Goal: Task Accomplishment & Management: Complete application form

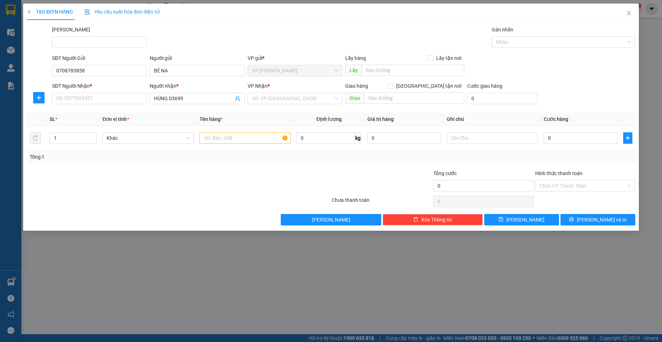
click at [182, 313] on div "TẠO ĐƠN HÀNG Yêu cầu xuất hóa đơn điện tử Transit Pickup Surcharge Ids Transit …" at bounding box center [331, 171] width 662 height 342
click at [629, 15] on icon "close" at bounding box center [629, 13] width 6 height 6
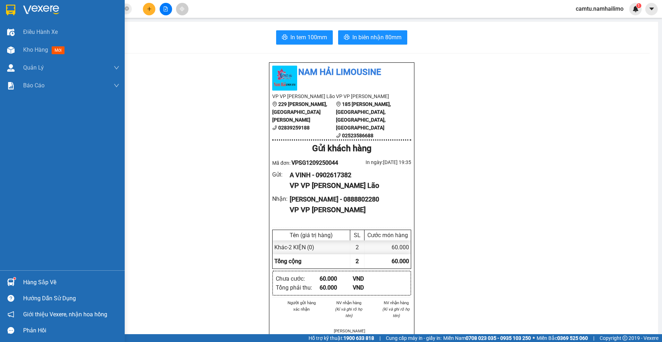
click at [31, 281] on div "Hàng sắp về" at bounding box center [71, 282] width 96 height 11
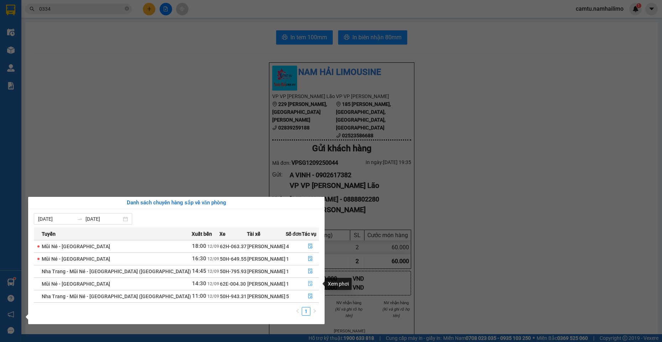
click at [305, 283] on button "button" at bounding box center [310, 283] width 16 height 11
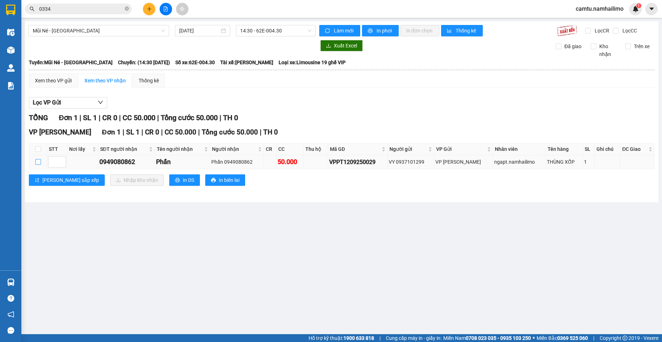
click at [38, 162] on input "checkbox" at bounding box center [38, 162] width 6 height 6
checkbox input "true"
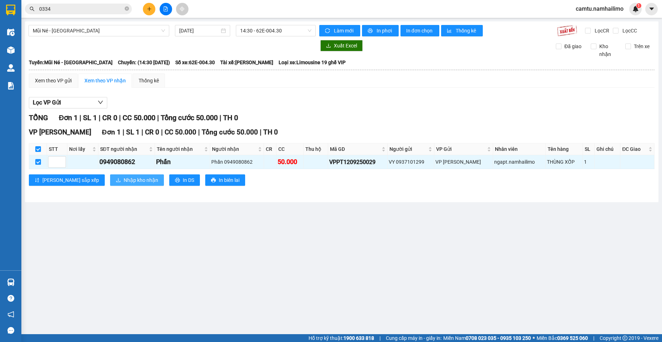
click at [116, 181] on icon "download" at bounding box center [118, 179] width 5 height 5
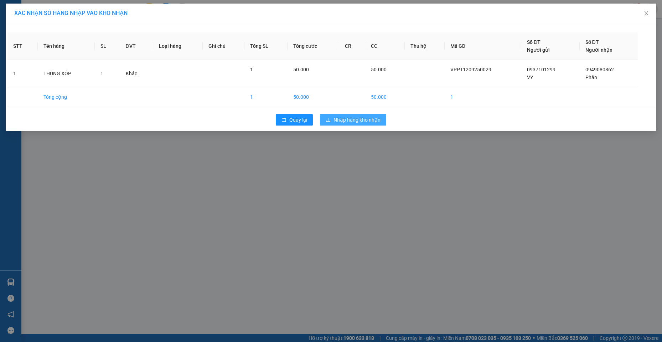
click at [328, 117] on icon "download" at bounding box center [328, 119] width 5 height 5
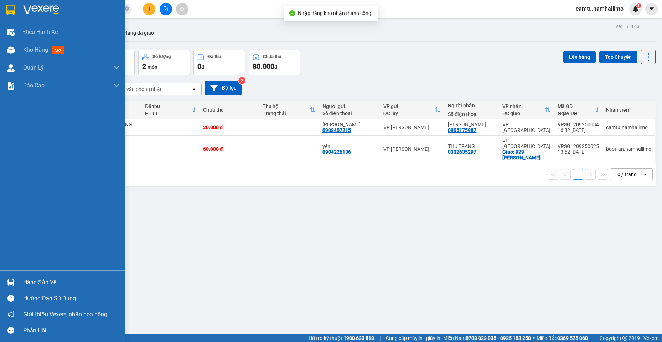
click at [23, 282] on div "Hàng sắp về" at bounding box center [71, 282] width 96 height 11
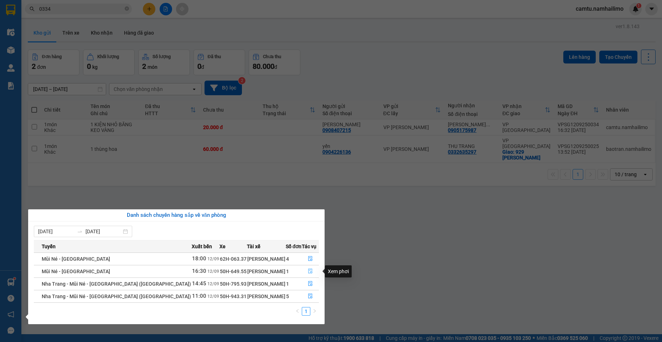
click at [308, 271] on icon "file-done" at bounding box center [310, 270] width 5 height 5
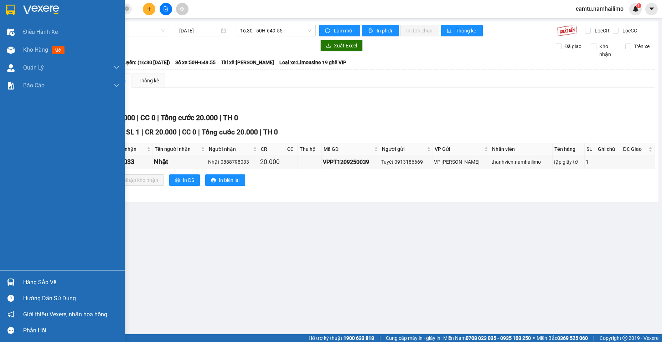
click at [43, 282] on div "Hàng sắp về" at bounding box center [71, 282] width 96 height 11
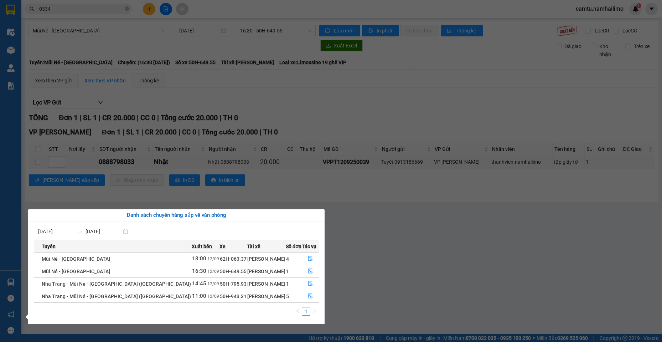
click at [358, 272] on section "Kết quả tìm kiếm ( 81 ) Bộ lọc Mã ĐH Trạng thái Món hàng Tổng cước Chưa cước Ng…" at bounding box center [331, 171] width 662 height 342
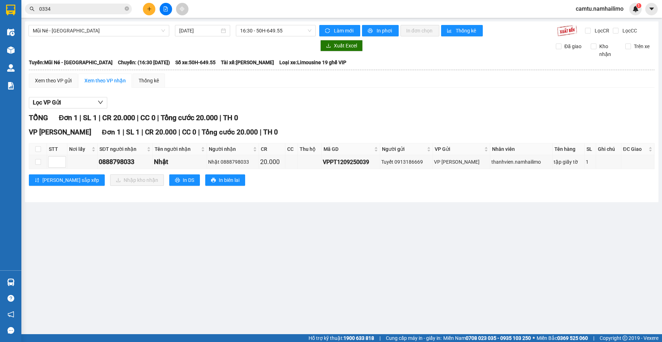
click at [150, 7] on icon "plus" at bounding box center [149, 8] width 5 height 5
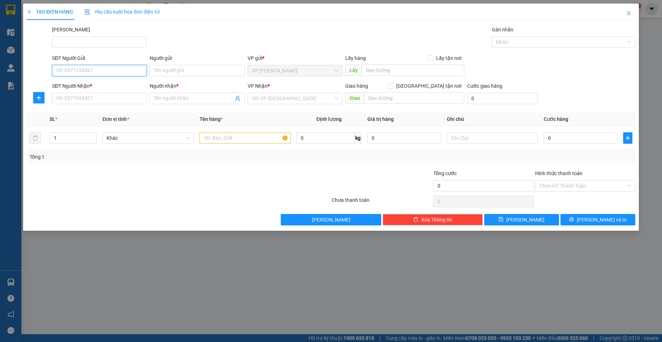
click at [78, 72] on input "SĐT Người Gửi" at bounding box center [99, 70] width 95 height 11
click at [78, 72] on input "4185" at bounding box center [99, 70] width 95 height 11
click at [88, 83] on div "0979764185 - [PERSON_NAME]" at bounding box center [99, 85] width 86 height 8
type input "0979764185"
type input "HƯƠNG"
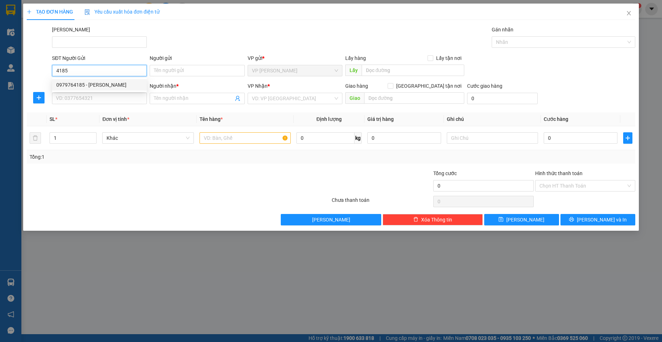
type input "0935815404"
type input "TƯỜNG"
checkbox input "true"
type input "125 [PERSON_NAME]"
type input "10.000"
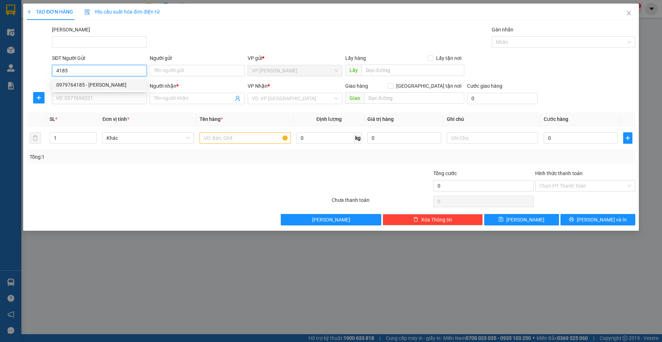
type input "10.000"
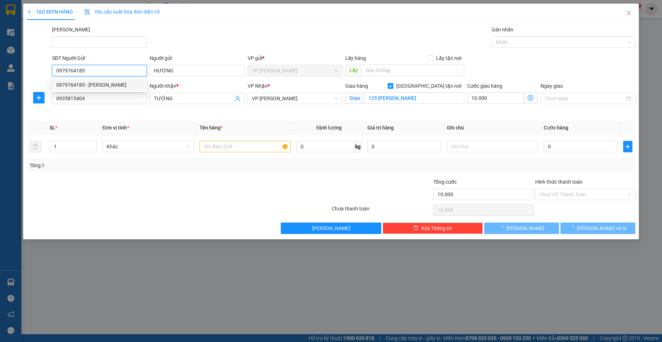
type input "130.000"
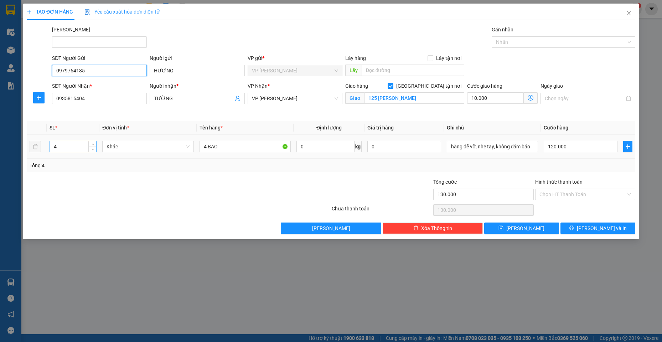
type input "0979764185"
drag, startPoint x: 59, startPoint y: 146, endPoint x: 48, endPoint y: 145, distance: 10.4
click at [48, 145] on td "4" at bounding box center [73, 147] width 53 height 24
type input "1"
drag, startPoint x: 219, startPoint y: 147, endPoint x: 172, endPoint y: 140, distance: 47.6
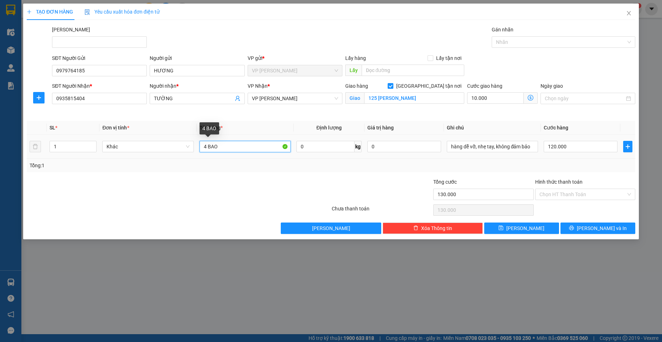
click at [175, 142] on tr "1 Khác 4 BAO 0 kg 0 hàng dễ vỡ, nhẹ tay, không đảm bảo 120.000" at bounding box center [331, 147] width 609 height 24
type input "1 TH NHỎ"
click at [575, 146] on input "120.000" at bounding box center [581, 146] width 74 height 11
type input "10.002"
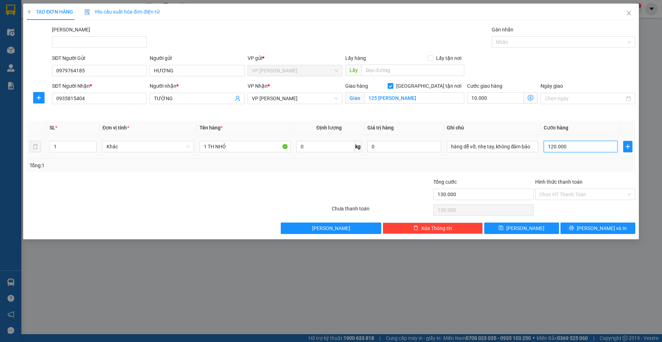
type input "2"
type input "10.020"
type input "20"
type input "30.000"
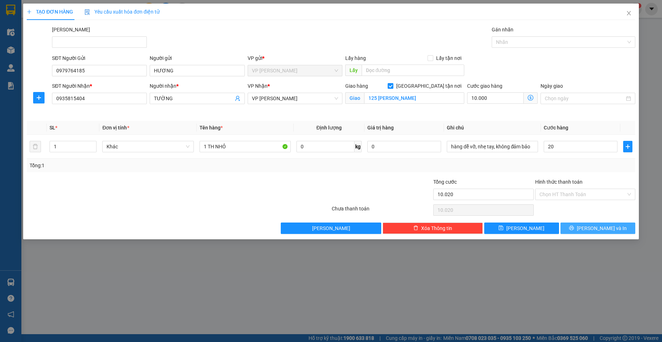
type input "30.000"
type input "20.000"
click at [591, 230] on button "[PERSON_NAME] và In" at bounding box center [598, 227] width 75 height 11
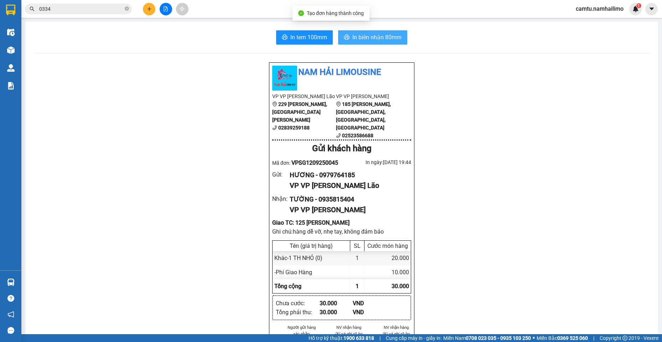
click at [366, 41] on span "In biên nhận 80mm" at bounding box center [376, 37] width 49 height 9
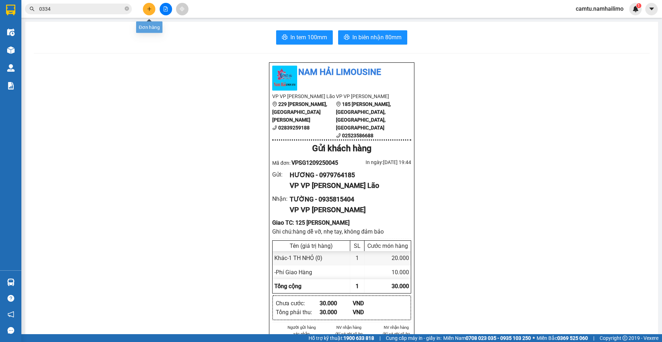
click at [148, 9] on icon "plus" at bounding box center [149, 8] width 5 height 5
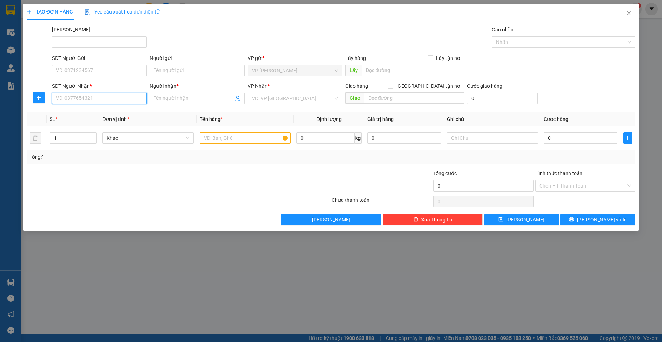
click at [98, 98] on input "SĐT Người Nhận *" at bounding box center [99, 98] width 95 height 11
click at [98, 98] on input "4482" at bounding box center [99, 98] width 95 height 11
click at [108, 113] on div "0949844482 - [GEOGRAPHIC_DATA]" at bounding box center [99, 113] width 86 height 8
type input "0949844482"
type input "[GEOGRAPHIC_DATA]"
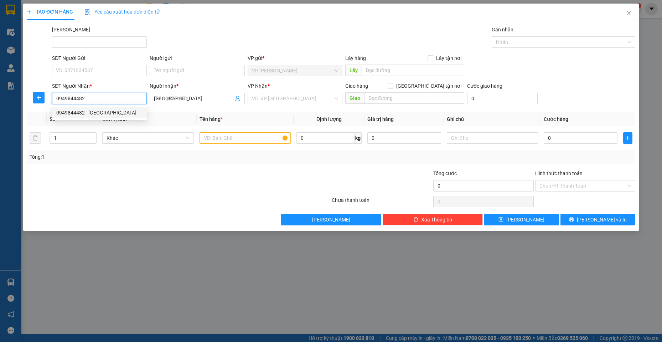
type input "30.000"
type input "0949844482"
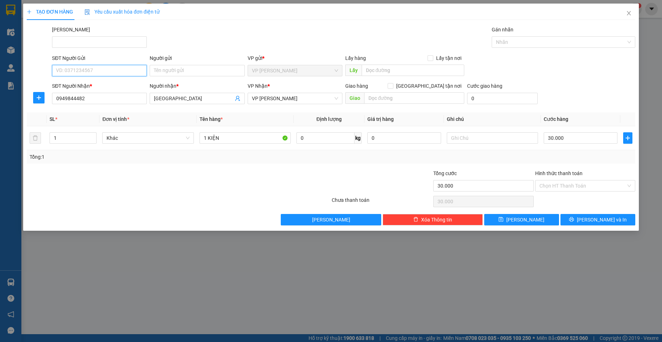
click at [111, 72] on input "SĐT Người Gửi" at bounding box center [99, 70] width 95 height 11
click at [111, 72] on input "9420" at bounding box center [99, 70] width 95 height 11
click at [112, 83] on div "0866779420 - TƯỜNG" at bounding box center [99, 85] width 86 height 8
type input "0866779420"
type input "TƯỜNG"
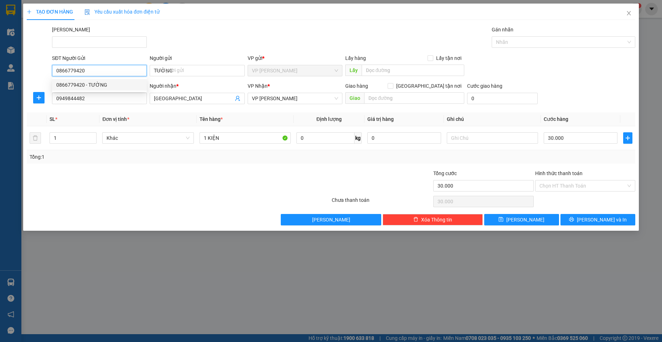
type input "60.000"
type input "0866779420"
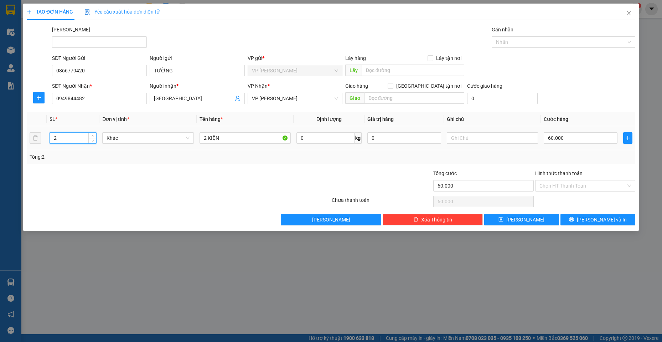
drag, startPoint x: 60, startPoint y: 137, endPoint x: 25, endPoint y: 135, distance: 34.3
click at [26, 135] on div "TẠO ĐƠN HÀNG Yêu cầu xuất hóa đơn điện tử Transit Pickup Surcharge Ids Transit …" at bounding box center [331, 117] width 616 height 227
type input "1"
click at [206, 140] on input "2 KIỆN" at bounding box center [246, 137] width 92 height 11
type input "1 KIỆN"
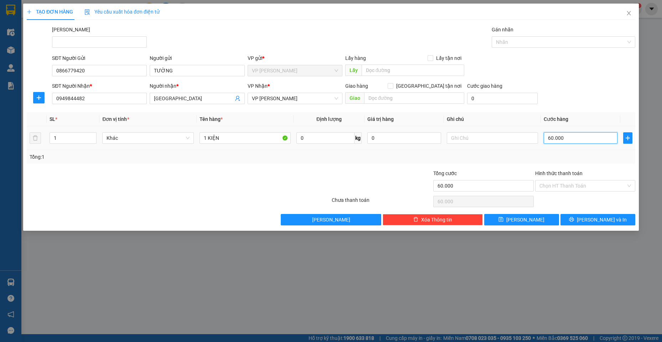
click at [605, 139] on input "60.000" at bounding box center [581, 137] width 74 height 11
type input "3"
type input "30"
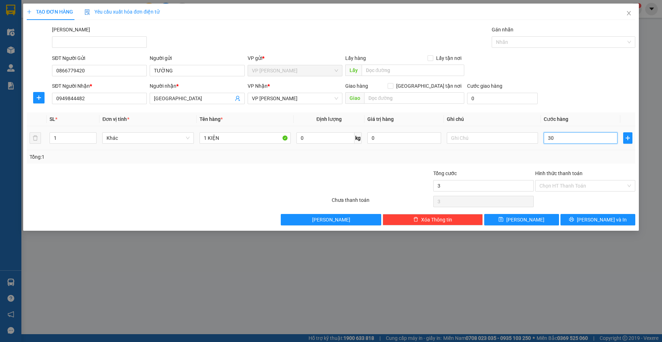
type input "30"
type input "30.000"
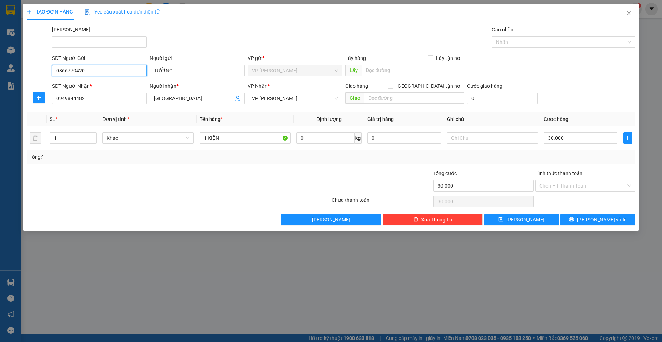
drag, startPoint x: 70, startPoint y: 72, endPoint x: 88, endPoint y: 82, distance: 20.3
click at [44, 73] on div "SĐT Người Gửi 0866779420 0866779420 Người gửi TƯỜNG VP gửi * VP [PERSON_NAME] L…" at bounding box center [331, 66] width 610 height 25
click at [582, 222] on button "[PERSON_NAME] và In" at bounding box center [598, 219] width 75 height 11
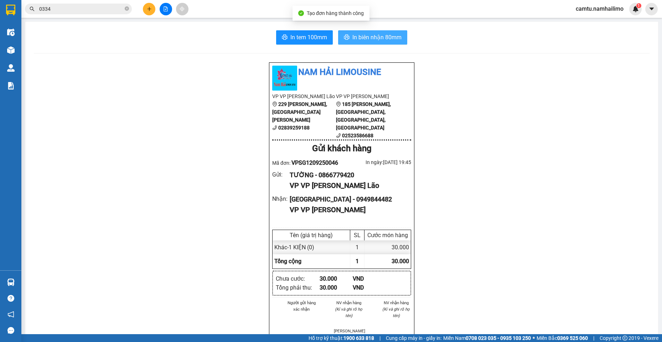
drag, startPoint x: 370, startPoint y: 40, endPoint x: 372, endPoint y: 106, distance: 66.0
click at [369, 40] on span "In biên nhận 80mm" at bounding box center [376, 37] width 49 height 9
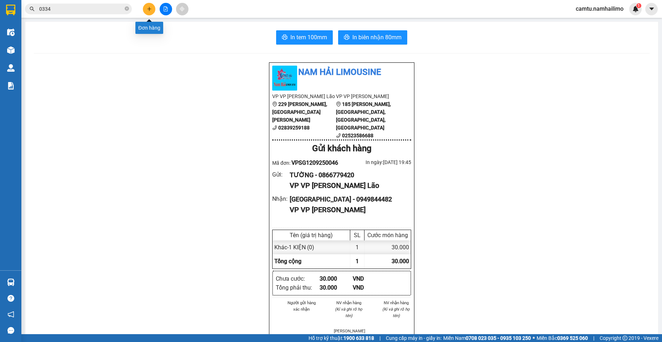
click at [148, 11] on icon "plus" at bounding box center [149, 8] width 5 height 5
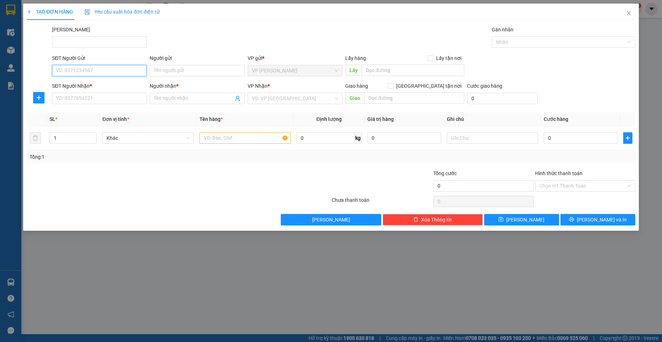
click at [79, 71] on input "SĐT Người Gửi" at bounding box center [99, 70] width 95 height 11
paste input "0866779420"
type input "0866779420"
click at [98, 74] on input "0866779420" at bounding box center [99, 70] width 95 height 11
click at [96, 83] on div "0866779420 - TƯỜNG" at bounding box center [99, 85] width 86 height 8
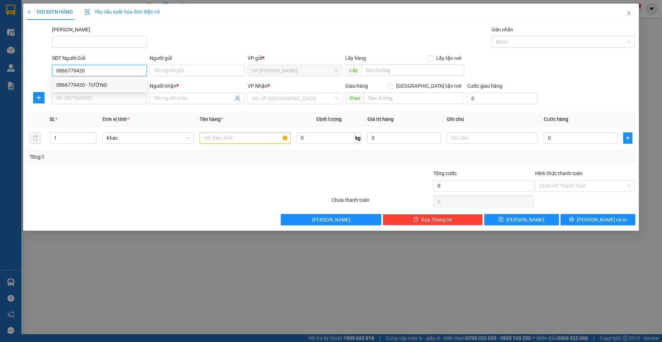
type input "TƯỜNG"
type input "0949844482"
type input "[GEOGRAPHIC_DATA]"
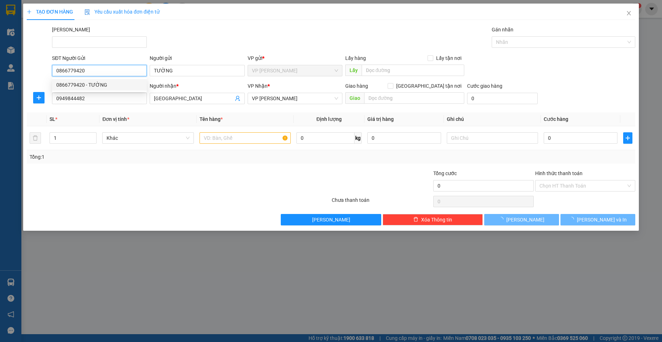
type input "30.000"
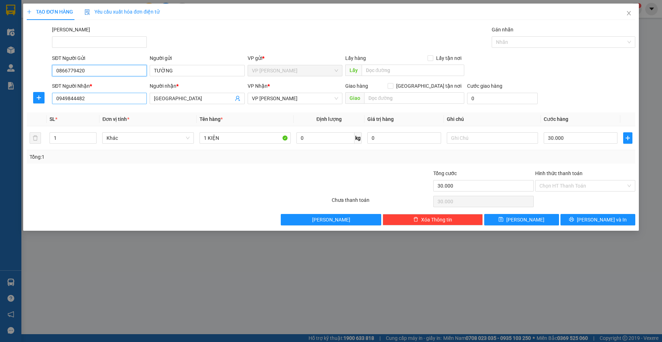
type input "0866779420"
drag, startPoint x: 93, startPoint y: 102, endPoint x: 0, endPoint y: 70, distance: 98.5
click at [0, 70] on div "TẠO ĐƠN HÀNG Yêu cầu xuất hóa đơn điện tử Transit Pickup Surcharge Ids Transit …" at bounding box center [331, 171] width 662 height 342
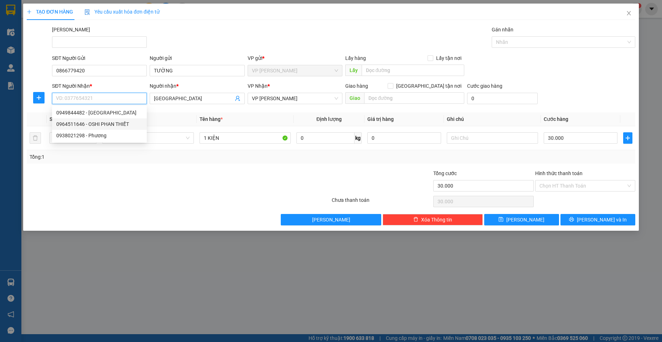
click at [83, 124] on div "0964511646 - OSHI PHAN THIẾT" at bounding box center [99, 124] width 86 height 8
type input "0964511646"
type input "OSHI PHAN THIẾT"
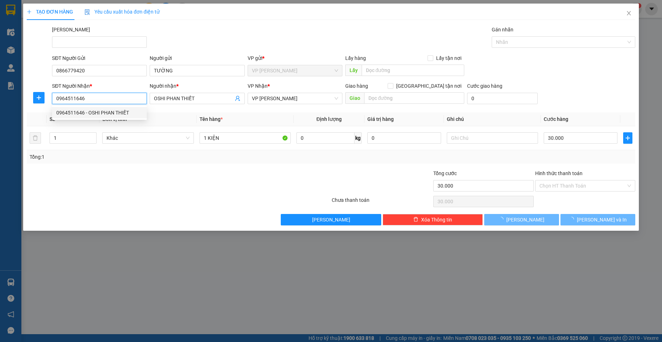
type input "60.000"
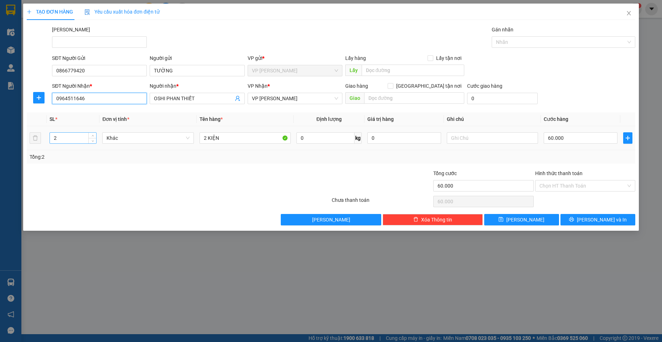
type input "0964511646"
click at [41, 139] on tr "2 Khác 2 KIỆN 0 kg 0 60.000" at bounding box center [331, 138] width 609 height 24
type input "1"
click at [199, 134] on td "2 KIỆN" at bounding box center [245, 138] width 97 height 24
type input "1 KIỆN"
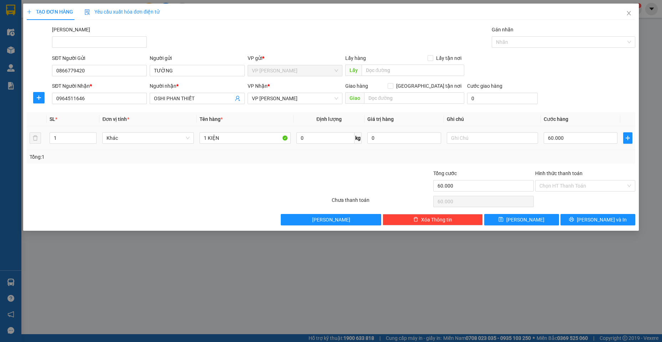
click at [578, 145] on div "60.000" at bounding box center [581, 138] width 74 height 14
click at [573, 139] on input "60.000" at bounding box center [581, 137] width 74 height 11
click at [598, 220] on span "[PERSON_NAME] và In" at bounding box center [602, 220] width 50 height 8
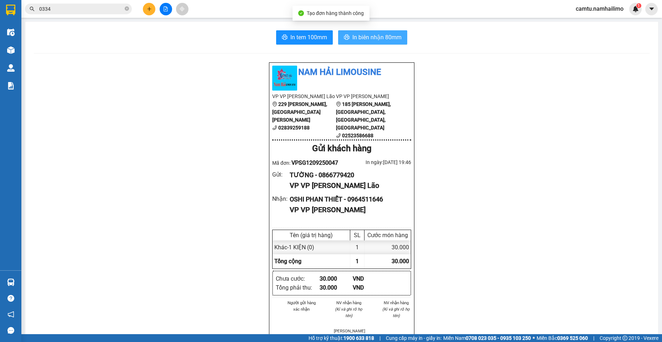
click at [373, 38] on span "In biên nhận 80mm" at bounding box center [376, 37] width 49 height 9
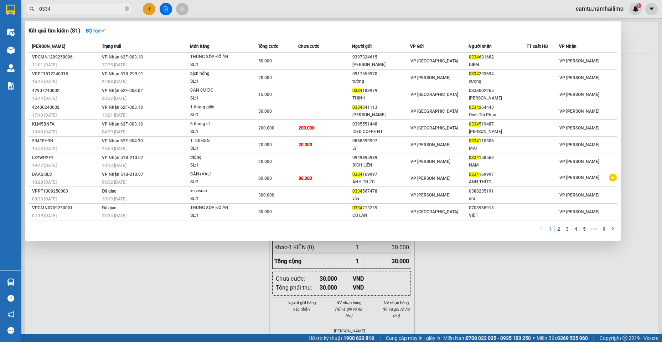
drag, startPoint x: 68, startPoint y: 9, endPoint x: 37, endPoint y: 11, distance: 31.8
click at [37, 11] on span "0334" at bounding box center [78, 9] width 107 height 11
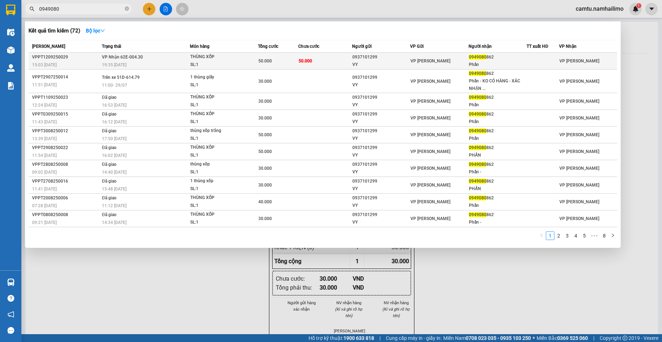
type input "0949080"
click at [485, 64] on div "Phấn" at bounding box center [497, 64] width 57 height 7
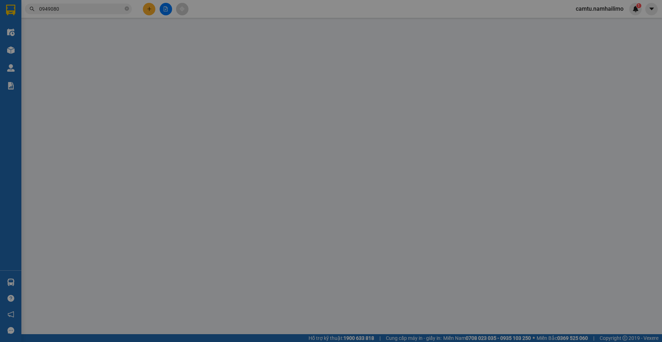
type input "0937101299"
type input "VY"
type input "0949080862"
type input "Phấn"
type input "50.000"
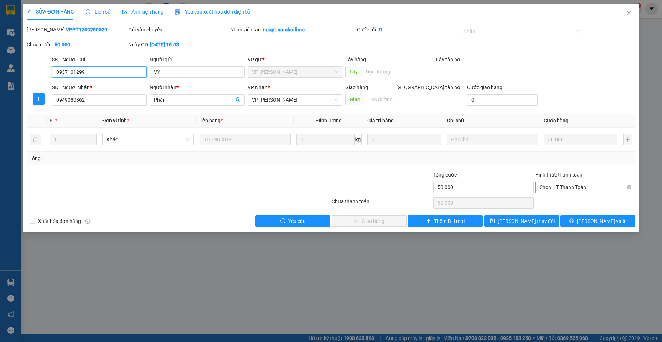
click at [563, 189] on span "Chọn HT Thanh Toán" at bounding box center [586, 187] width 92 height 11
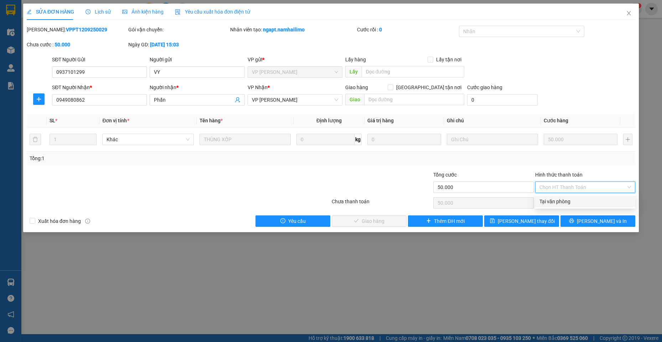
click at [558, 199] on div "Tại văn phòng" at bounding box center [586, 201] width 92 height 8
type input "0"
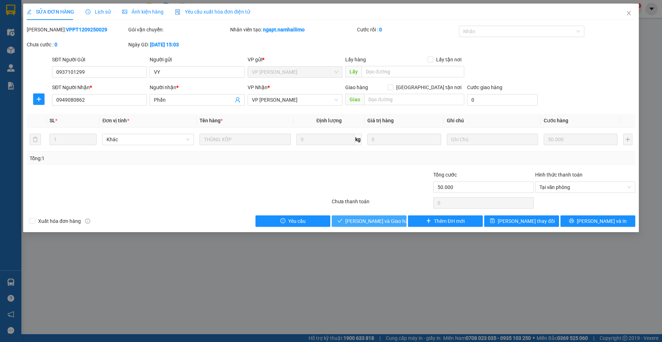
click at [364, 221] on span "[PERSON_NAME] và Giao hàng" at bounding box center [379, 221] width 68 height 8
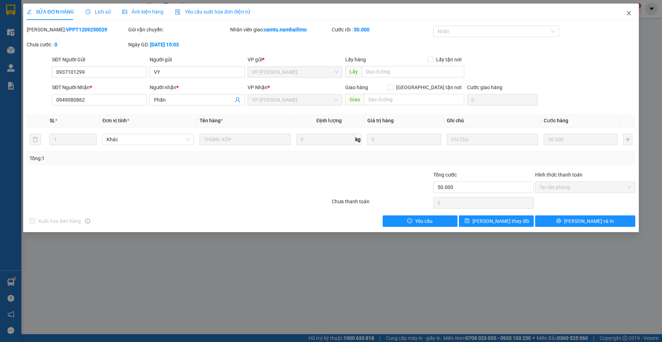
click at [627, 14] on icon "close" at bounding box center [629, 13] width 6 height 6
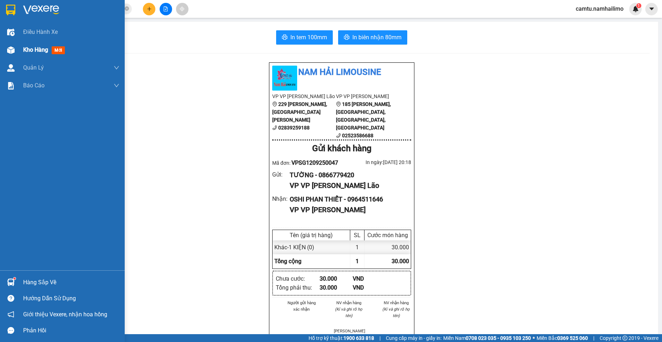
click at [32, 50] on span "Kho hàng" at bounding box center [35, 49] width 25 height 7
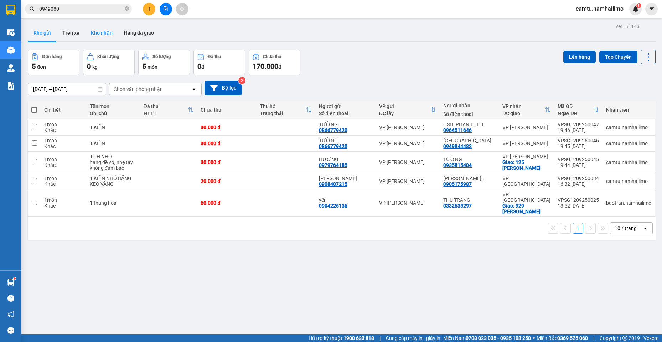
click at [101, 32] on button "Kho nhận" at bounding box center [101, 32] width 33 height 17
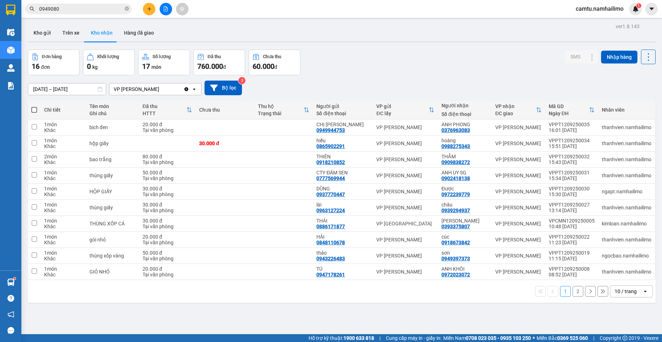
click at [567, 292] on div "1 2 10 / trang open" at bounding box center [342, 291] width 622 height 12
click at [573, 290] on button "2" at bounding box center [578, 291] width 11 height 11
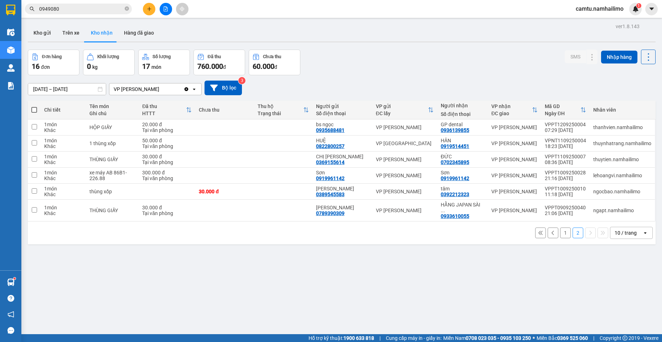
click at [561, 228] on button "1" at bounding box center [565, 232] width 11 height 11
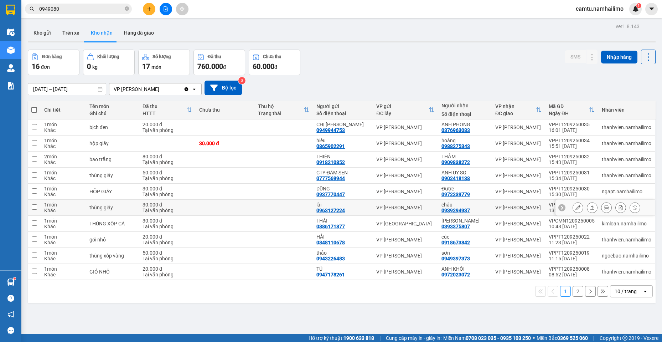
click at [576, 207] on icon at bounding box center [578, 207] width 5 height 5
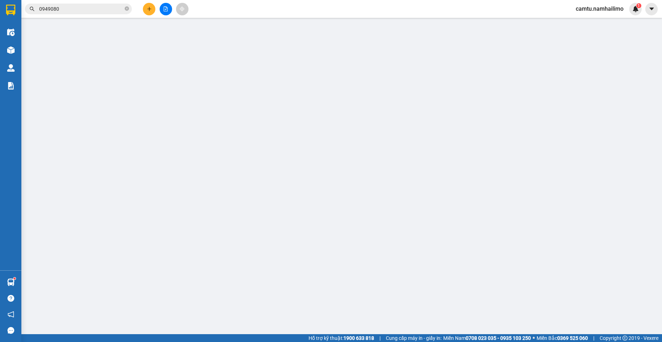
type input "0963127224"
type input "lài"
type input "0939294937"
type input "châu"
type input "30.000"
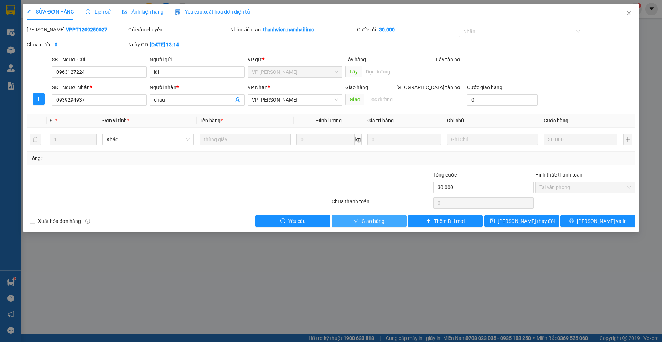
click at [374, 219] on span "Giao hàng" at bounding box center [373, 221] width 23 height 8
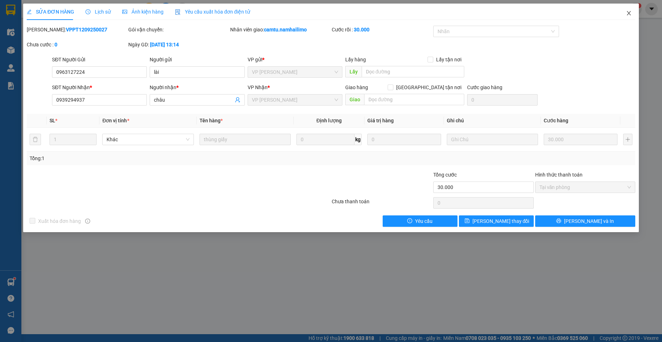
click at [631, 9] on span "Close" at bounding box center [629, 14] width 20 height 20
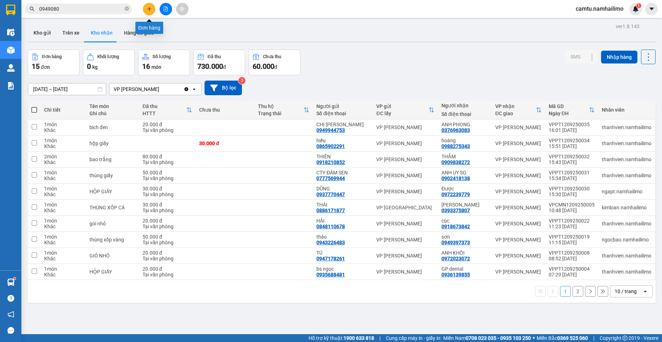
click at [148, 9] on icon "plus" at bounding box center [149, 9] width 4 height 0
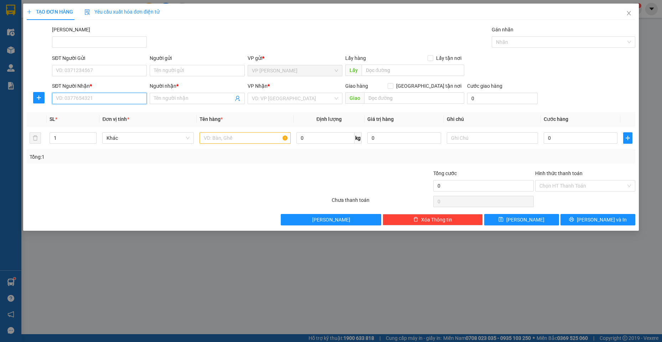
click at [82, 95] on input "SĐT Người Nhận *" at bounding box center [99, 98] width 95 height 11
click at [82, 95] on input "0905925057" at bounding box center [99, 98] width 95 height 11
click at [65, 101] on input "0905925057" at bounding box center [99, 98] width 95 height 11
click at [68, 99] on input "0905925057" at bounding box center [99, 98] width 95 height 11
type input "0905325057"
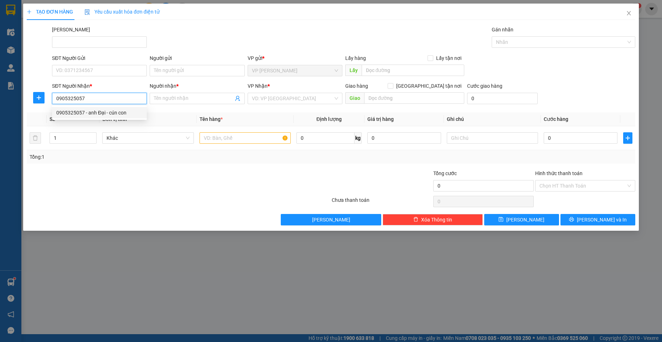
click at [77, 110] on div "0905325057 - anh Đại - cún con" at bounding box center [99, 113] width 86 height 8
type input "anh Đại - cún con"
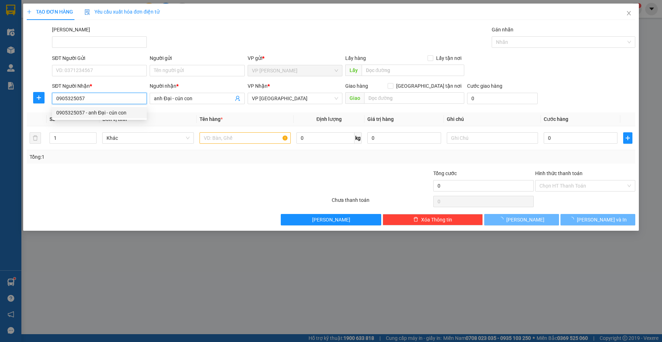
type input "140.000"
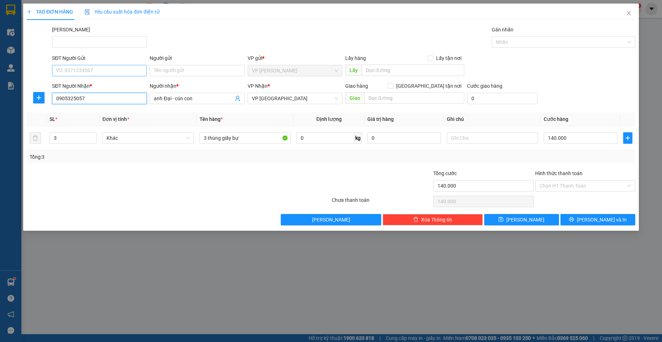
type input "0905325057"
click at [92, 74] on input "SĐT Người Gửi" at bounding box center [99, 70] width 95 height 11
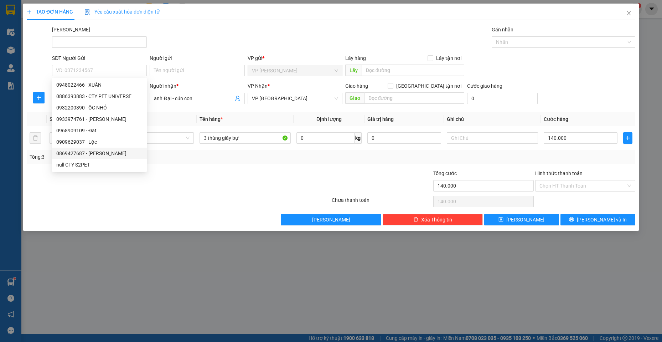
click at [167, 172] on div at bounding box center [128, 181] width 204 height 25
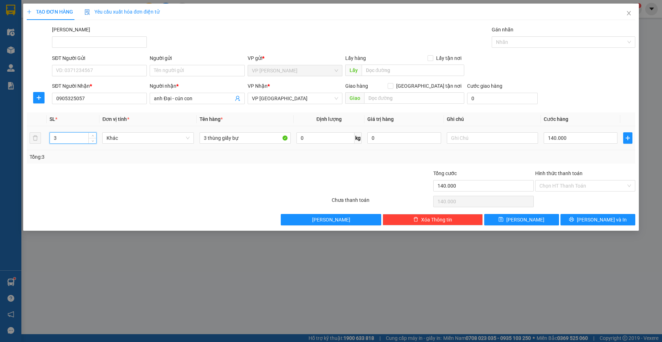
drag, startPoint x: 61, startPoint y: 137, endPoint x: 49, endPoint y: 136, distance: 12.2
click at [49, 136] on td "3" at bounding box center [73, 138] width 53 height 24
type input "1"
drag, startPoint x: 246, startPoint y: 136, endPoint x: 138, endPoint y: 120, distance: 109.1
click at [157, 135] on tr "1 Khác 3 thùng giấy bự 0 kg 0 140.000" at bounding box center [331, 138] width 609 height 24
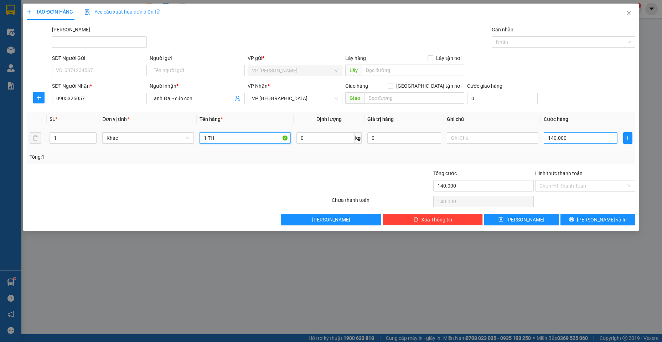
type input "1 TH"
click at [571, 136] on input "140.000" at bounding box center [581, 137] width 74 height 11
type input "5"
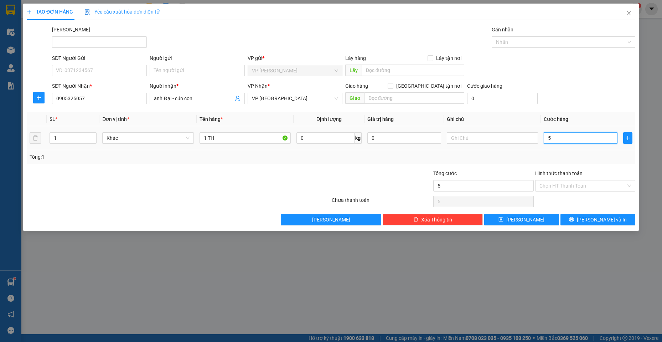
type input "50"
type input "50.000"
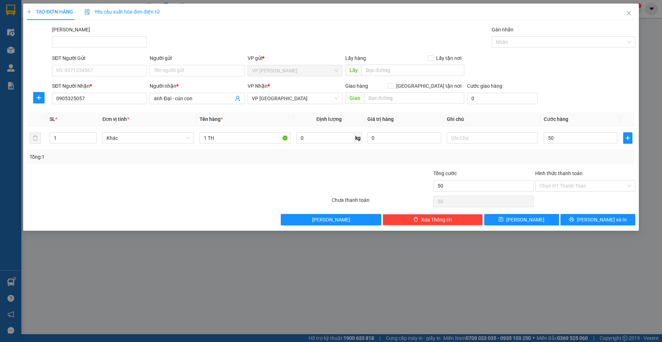
type input "50.000"
click at [118, 64] on div "SĐT Người Gửi" at bounding box center [99, 59] width 95 height 11
click at [119, 74] on input "SĐT Người Gửi" at bounding box center [99, 70] width 95 height 11
type input "0973838371"
click at [119, 74] on input "0973838371" at bounding box center [99, 70] width 95 height 11
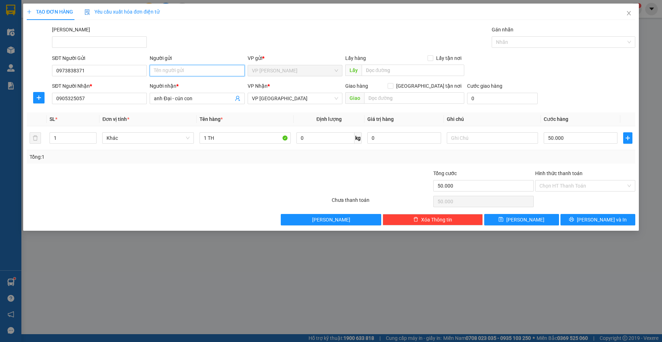
click at [198, 72] on input "Người gửi" at bounding box center [197, 70] width 95 height 11
click at [566, 217] on button "[PERSON_NAME] và In" at bounding box center [598, 219] width 75 height 11
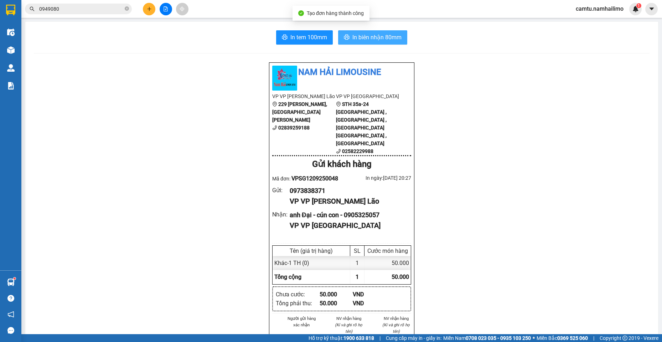
click at [367, 37] on span "In biên nhận 80mm" at bounding box center [376, 37] width 49 height 9
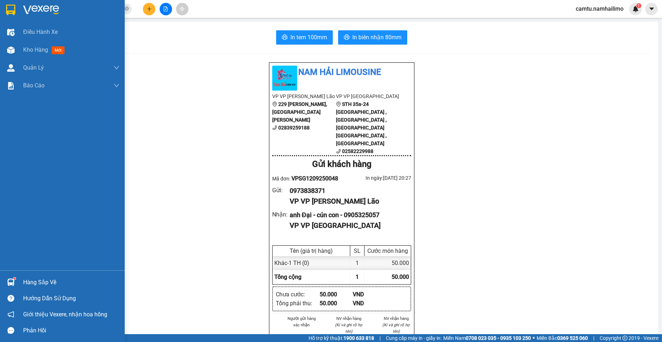
click at [38, 283] on div "Hàng sắp về" at bounding box center [71, 282] width 96 height 11
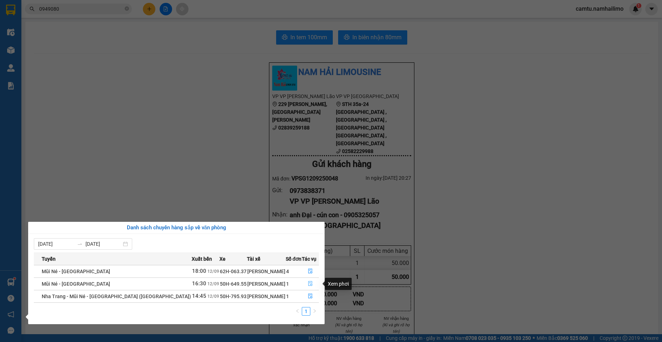
click at [305, 284] on button "button" at bounding box center [310, 283] width 16 height 11
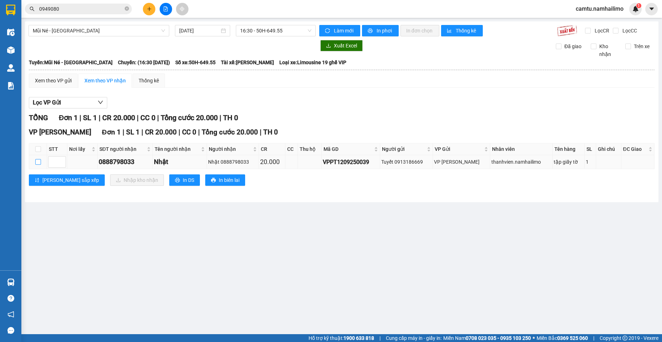
click at [37, 164] on input "checkbox" at bounding box center [38, 162] width 6 height 6
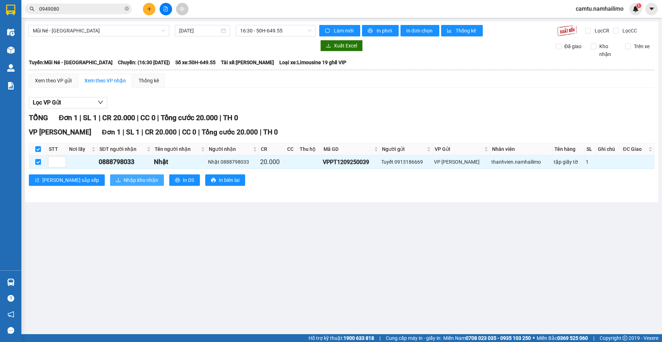
click at [116, 181] on icon "download" at bounding box center [118, 180] width 4 height 4
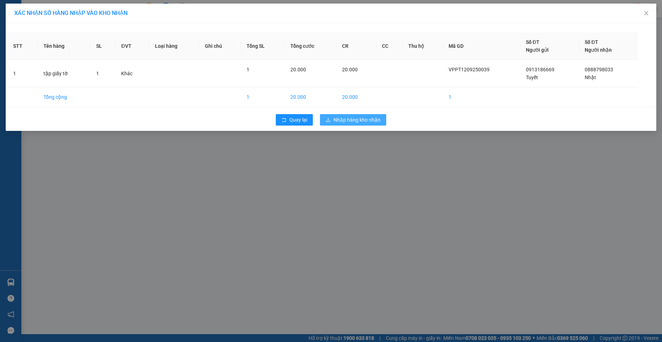
click at [350, 120] on span "Nhập hàng kho nhận" at bounding box center [357, 120] width 47 height 8
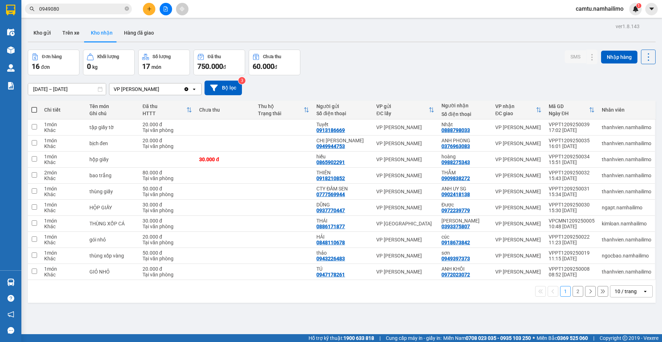
click at [75, 7] on input "0949080" at bounding box center [81, 9] width 84 height 8
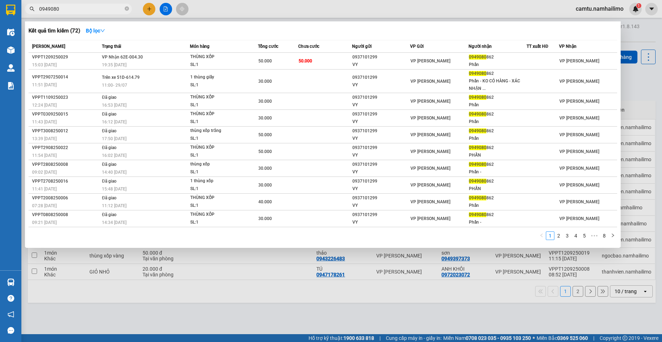
drag, startPoint x: 75, startPoint y: 7, endPoint x: 19, endPoint y: 9, distance: 55.6
click at [19, 9] on section "Kết quả tìm kiếm ( 72 ) Bộ lọc Mã ĐH Trạng thái Món hàng Tổng cước Chưa cước Ng…" at bounding box center [331, 171] width 662 height 342
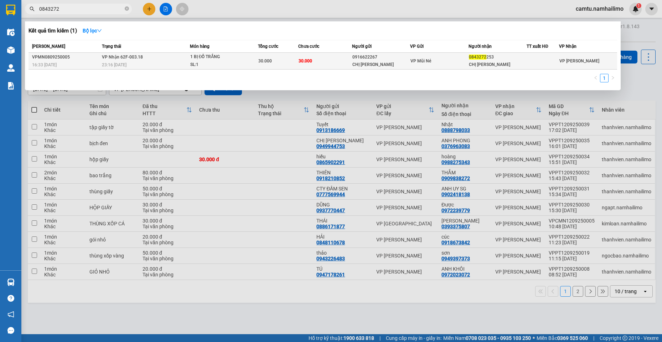
type input "0843272"
click at [339, 58] on td "30.000" at bounding box center [325, 61] width 54 height 17
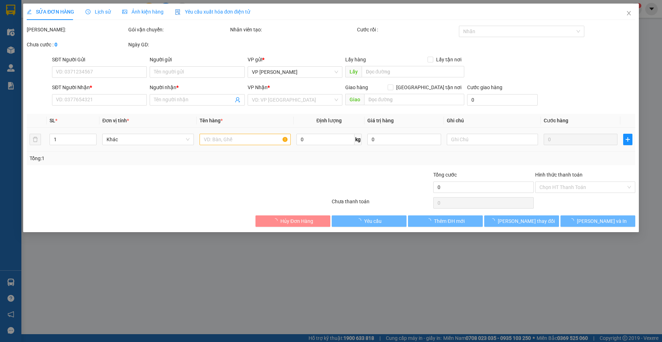
type input "0916622267"
type input "CHỊ [PERSON_NAME]"
type input "0843272253"
type input "CHỊ [PERSON_NAME]"
type input "30.000"
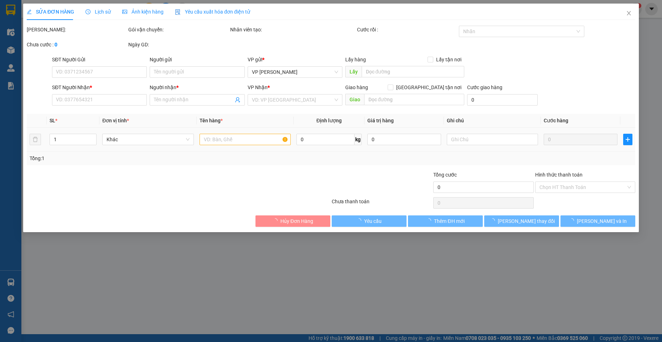
type input "30.000"
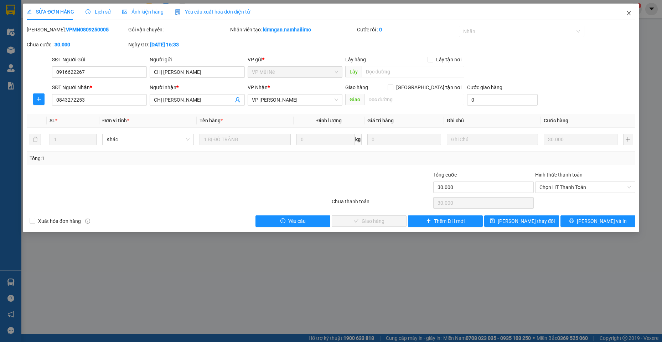
click at [633, 12] on span "Close" at bounding box center [629, 14] width 20 height 20
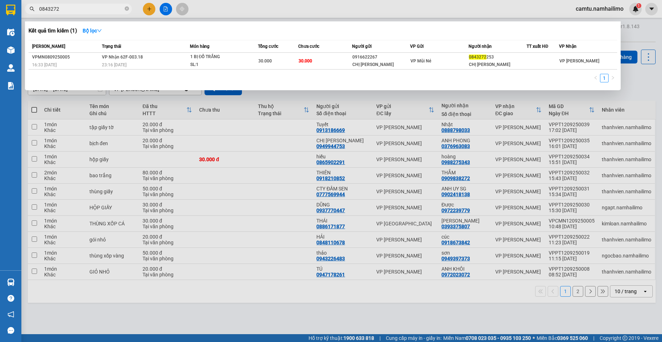
click at [60, 10] on input "0843272" at bounding box center [81, 9] width 84 height 8
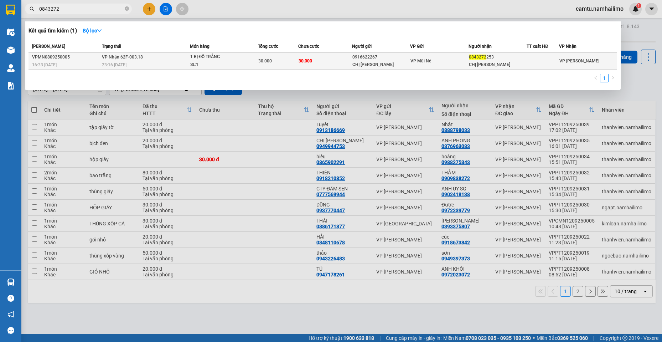
click at [494, 61] on div "CHỊ [PERSON_NAME]" at bounding box center [497, 64] width 57 height 7
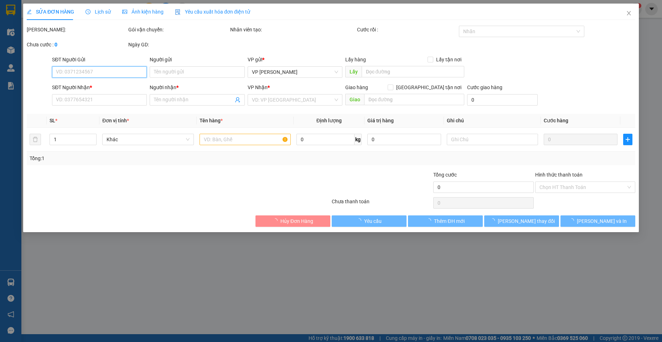
type input "0916622267"
type input "CHỊ [PERSON_NAME]"
type input "0843272253"
type input "CHỊ [PERSON_NAME]"
type input "30.000"
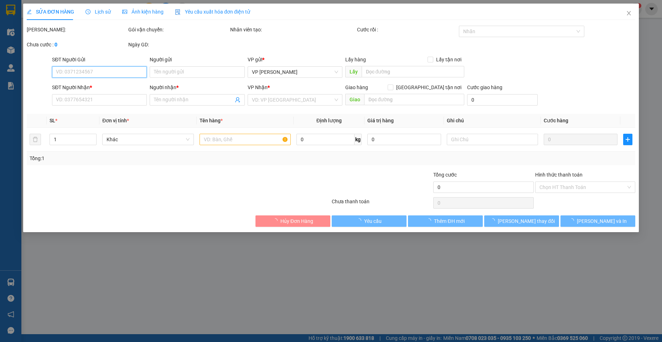
type input "30.000"
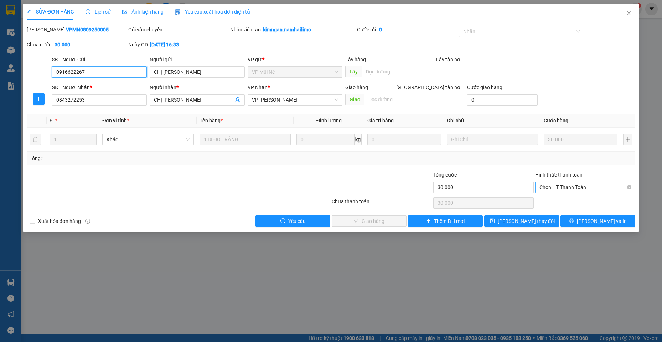
click at [560, 187] on span "Chọn HT Thanh Toán" at bounding box center [586, 187] width 92 height 11
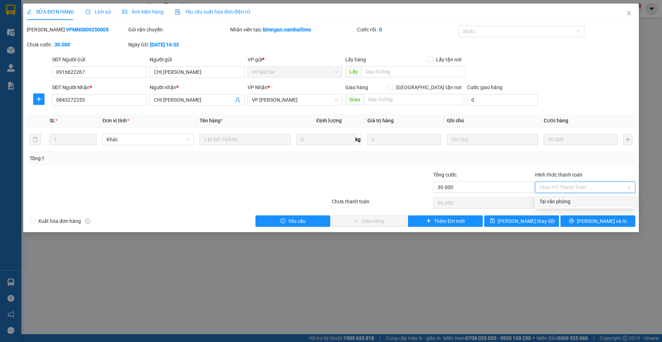
click at [557, 205] on div "Tại văn phòng" at bounding box center [586, 201] width 92 height 8
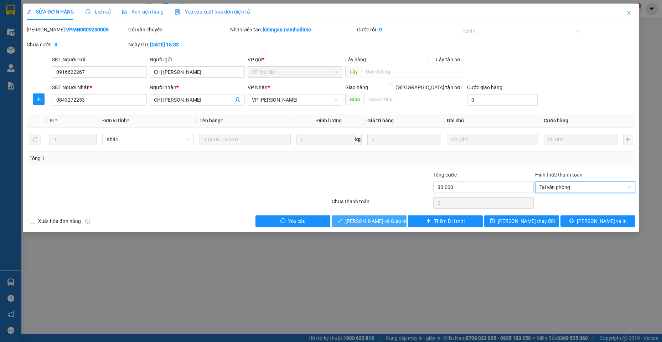
click at [391, 218] on span "[PERSON_NAME] và Giao hàng" at bounding box center [379, 221] width 68 height 8
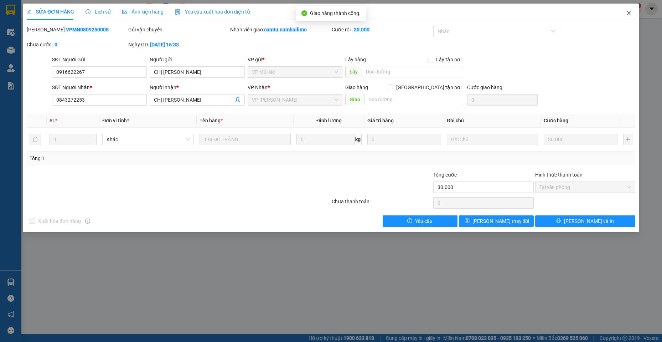
click at [626, 15] on icon "close" at bounding box center [629, 13] width 6 height 6
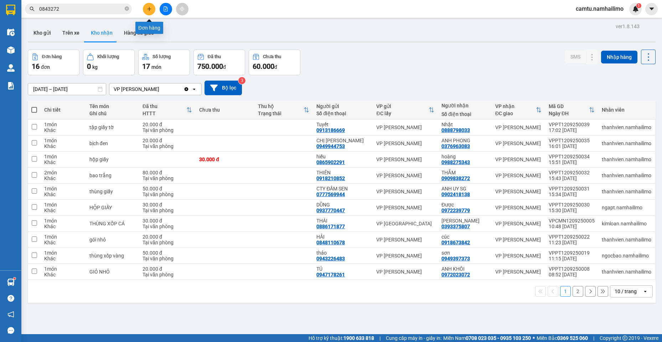
click at [149, 9] on icon "plus" at bounding box center [149, 8] width 5 height 5
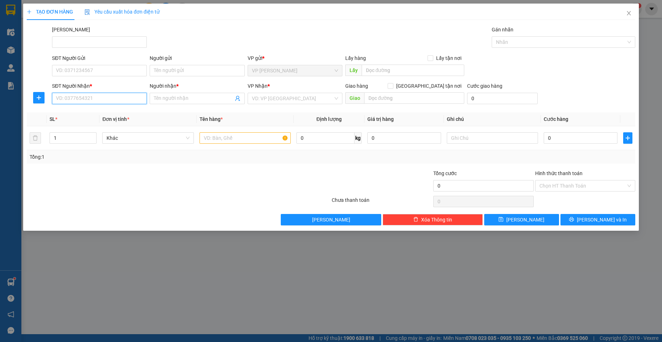
click at [91, 98] on input "SĐT Người Nhận *" at bounding box center [99, 98] width 95 height 11
click at [91, 98] on input "6292" at bounding box center [99, 98] width 95 height 11
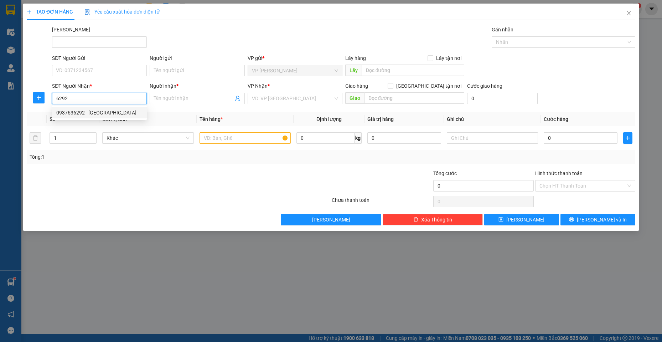
click at [99, 110] on div "0937636292 - [GEOGRAPHIC_DATA]" at bounding box center [99, 113] width 86 height 8
type input "0937636292"
type input "huy"
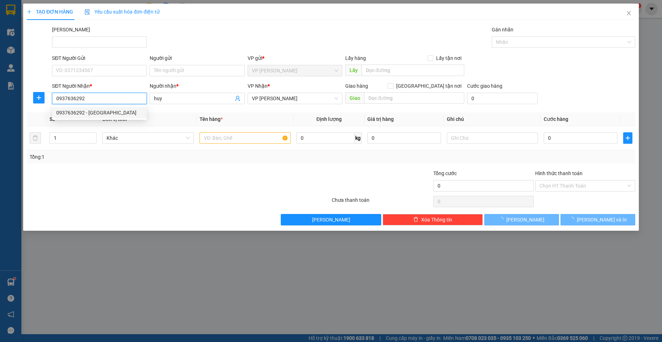
type input "20.000"
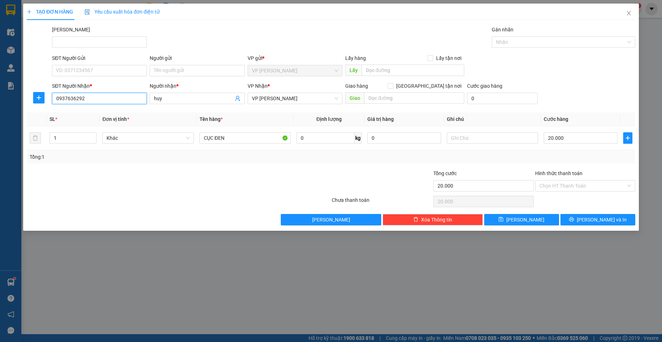
type input "0937636292"
click at [104, 64] on div "SĐT Người Gửi" at bounding box center [99, 59] width 95 height 11
click at [111, 68] on input "SĐT Người Gửi" at bounding box center [99, 70] width 95 height 11
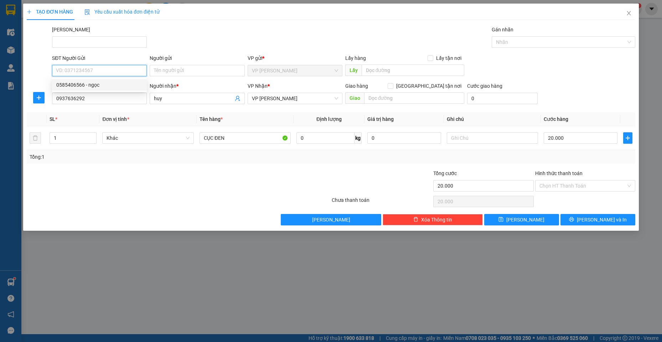
click at [89, 84] on div "0585406566 - ngọc" at bounding box center [99, 85] width 86 height 8
type input "0585406566"
type input "ngọc"
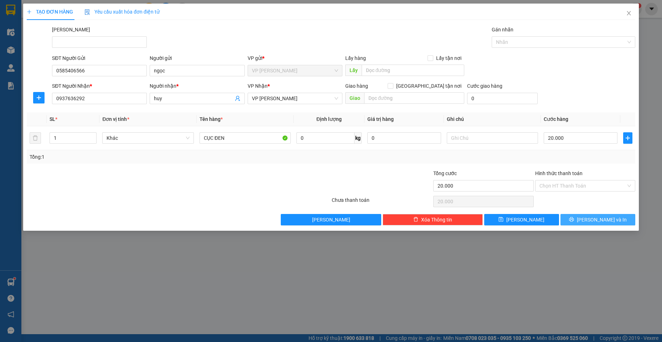
click at [602, 220] on span "[PERSON_NAME] và In" at bounding box center [602, 220] width 50 height 8
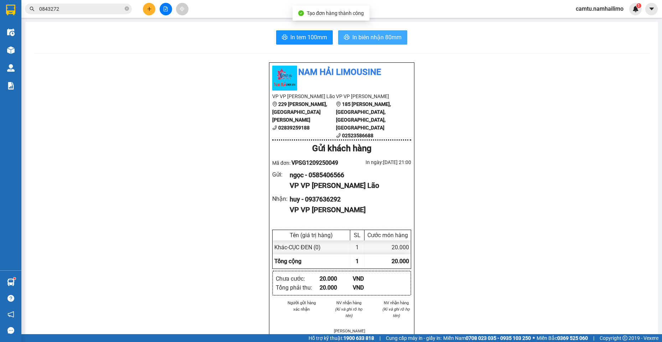
click at [366, 35] on span "In biên nhận 80mm" at bounding box center [376, 37] width 49 height 9
